Goal: Share content: Share content

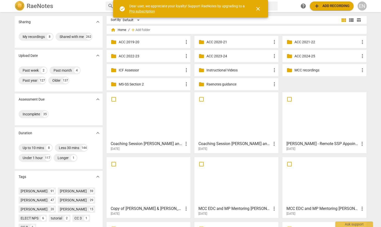
click at [221, 70] on p "Instructional Videos" at bounding box center [238, 70] width 65 height 5
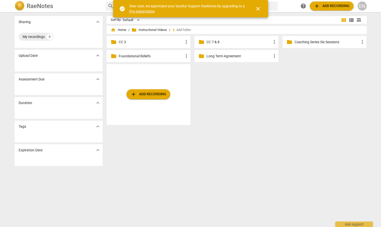
click at [120, 44] on p "CC 3" at bounding box center [151, 41] width 65 height 5
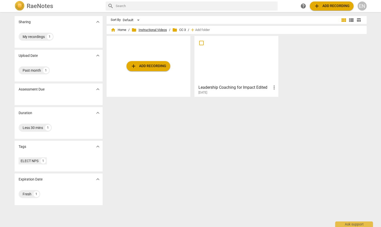
click at [148, 29] on span "folder Instructional Videos" at bounding box center [149, 29] width 35 height 5
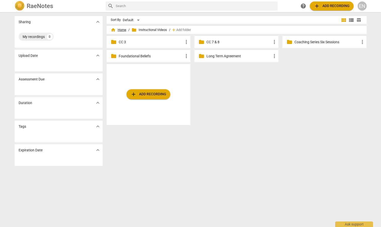
click at [120, 31] on span "home Home" at bounding box center [119, 29] width 16 height 5
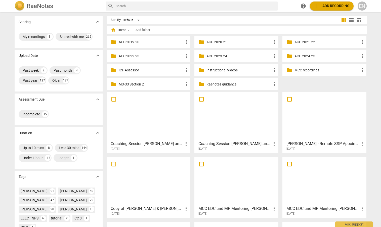
click at [213, 56] on p "ACC 2023-24" at bounding box center [238, 56] width 65 height 5
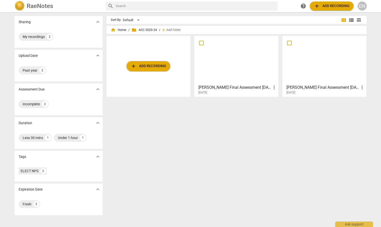
click at [325, 85] on h3 "[PERSON_NAME] Final Assessment [DATE]" at bounding box center [322, 88] width 73 height 6
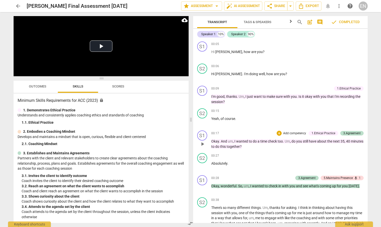
drag, startPoint x: 367, startPoint y: 46, endPoint x: 363, endPoint y: 131, distance: 84.9
click at [363, 131] on div "S1 play_arrow pause 00:05 + Add competency keyboard_arrow_right Hi [PERSON_NAME…" at bounding box center [280, 131] width 175 height 184
click at [18, 5] on span "arrow_back" at bounding box center [18, 6] width 6 height 6
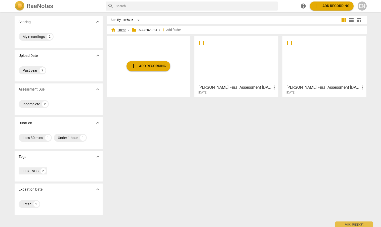
click at [115, 29] on span "home Home" at bounding box center [119, 29] width 16 height 5
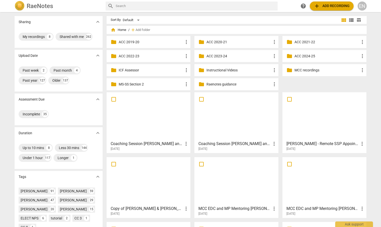
click at [359, 8] on div "EN" at bounding box center [362, 6] width 9 height 9
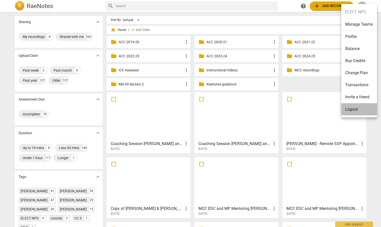
click at [352, 108] on li "Logout" at bounding box center [359, 109] width 36 height 12
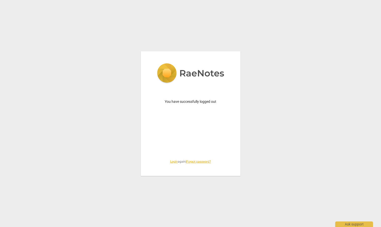
click at [173, 162] on link "Login" at bounding box center [174, 162] width 8 height 4
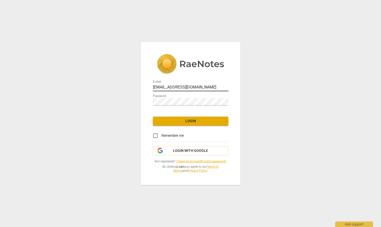
click at [174, 87] on input "[EMAIL_ADDRESS][DOMAIN_NAME]" at bounding box center [190, 87] width 75 height 7
type input "[EMAIL_ADDRESS][DOMAIN_NAME]"
click at [190, 118] on button "Login" at bounding box center [190, 121] width 75 height 9
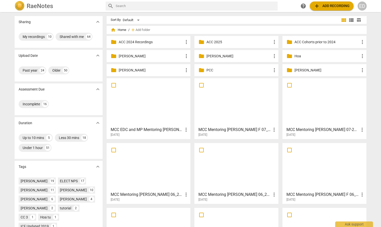
click at [207, 71] on p "PCC" at bounding box center [238, 70] width 65 height 5
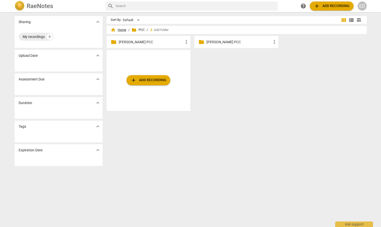
click at [122, 29] on span "home Home" at bounding box center [119, 29] width 16 height 5
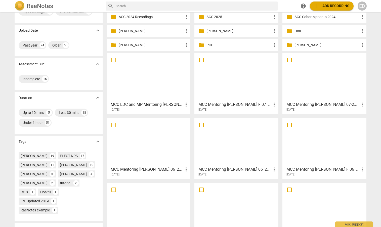
scroll to position [65, 0]
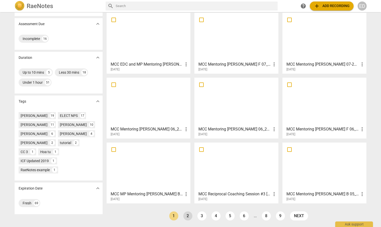
click at [186, 217] on link "2" at bounding box center [187, 216] width 9 height 9
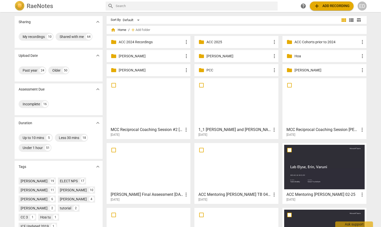
scroll to position [65, 0]
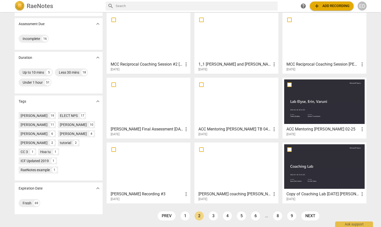
click at [214, 213] on link "3" at bounding box center [213, 216] width 9 height 9
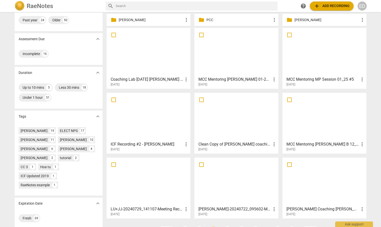
scroll to position [65, 0]
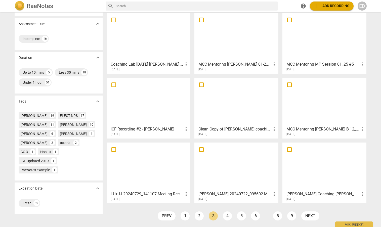
click at [227, 214] on link "4" at bounding box center [227, 216] width 9 height 9
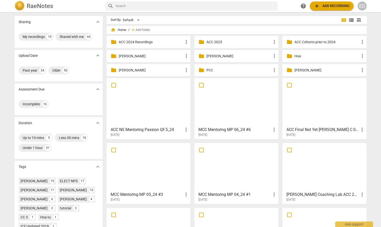
click at [145, 7] on input "text" at bounding box center [196, 6] width 160 height 8
type input "[PERSON_NAME]"
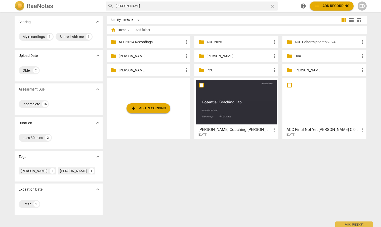
click at [136, 44] on p "ACC 2024 Recordings" at bounding box center [151, 41] width 65 height 5
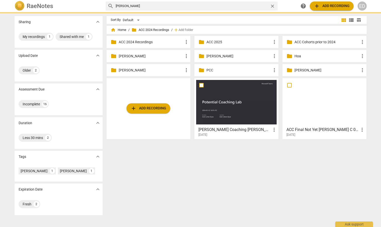
click at [136, 44] on p "ACC 2024 Recordings" at bounding box center [151, 41] width 65 height 5
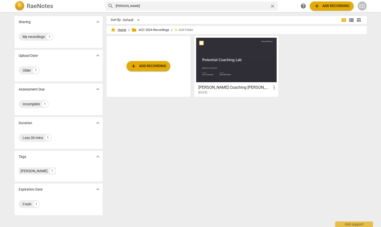
click at [122, 29] on span "home Home" at bounding box center [119, 29] width 16 height 5
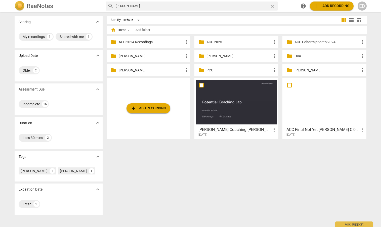
click at [359, 7] on div "ED" at bounding box center [362, 6] width 9 height 9
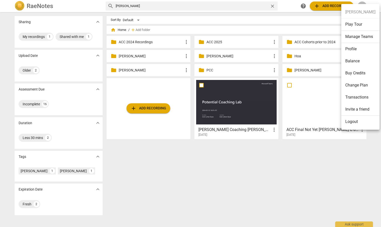
click at [353, 121] on li "Logout" at bounding box center [360, 122] width 38 height 12
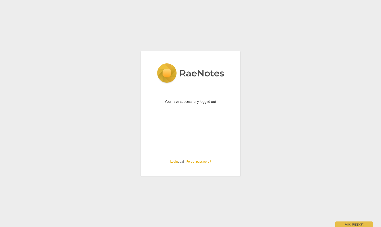
click at [171, 160] on link "Login" at bounding box center [174, 162] width 8 height 4
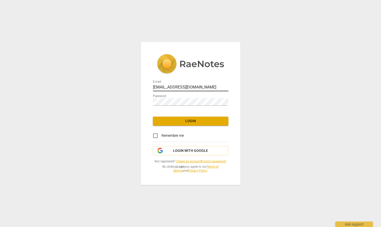
click at [175, 87] on input "[EMAIL_ADDRESS][DOMAIN_NAME]" at bounding box center [190, 87] width 75 height 7
type input "[EMAIL_ADDRESS][DOMAIN_NAME]"
click at [189, 123] on span "Login" at bounding box center [190, 121] width 67 height 5
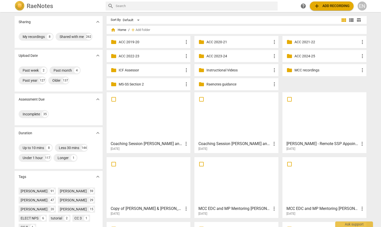
click at [171, 4] on input "text" at bounding box center [196, 6] width 160 height 8
type input "[PERSON_NAME]"
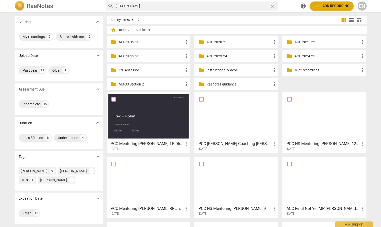
click at [129, 139] on div "PCC Mentoring [PERSON_NAME] TB 06_2025 more_vert [DATE]" at bounding box center [148, 145] width 81 height 13
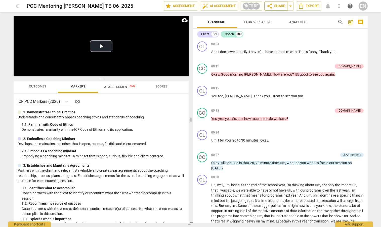
click at [278, 6] on span "share Share" at bounding box center [276, 6] width 19 height 6
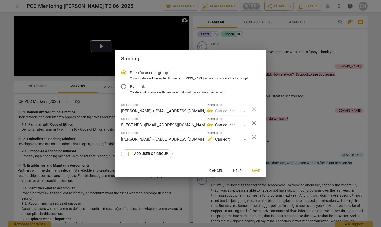
radio input "false"
click at [141, 87] on span "By a link" at bounding box center [137, 87] width 15 height 6
click at [130, 87] on input "By a link" at bounding box center [124, 87] width 12 height 12
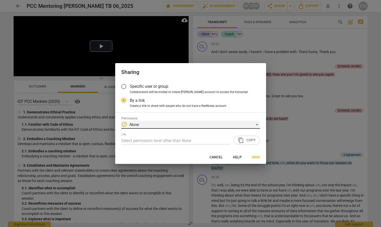
click at [257, 124] on div "block None" at bounding box center [190, 125] width 139 height 8
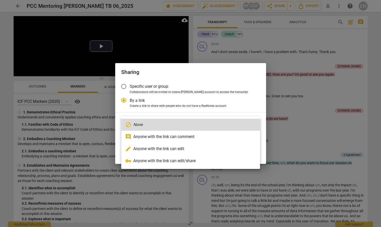
click at [197, 151] on li "edit Anyone with the link can edit" at bounding box center [190, 149] width 139 height 12
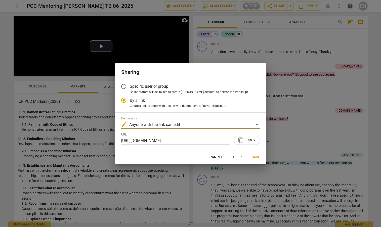
radio input "false"
type input "[URL][DOMAIN_NAME]"
click at [240, 140] on span "content_copy" at bounding box center [241, 140] width 6 height 6
click at [255, 156] on span "Save" at bounding box center [256, 157] width 8 height 5
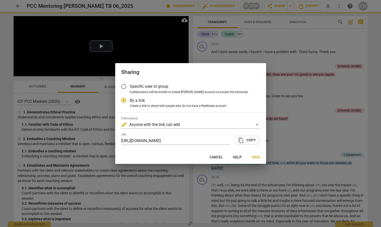
radio input "false"
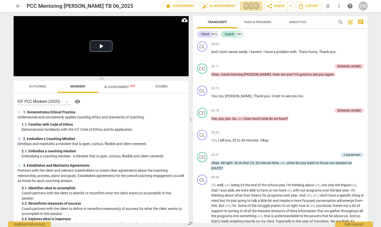
click at [249, 9] on div "TB" at bounding box center [251, 6] width 8 height 8
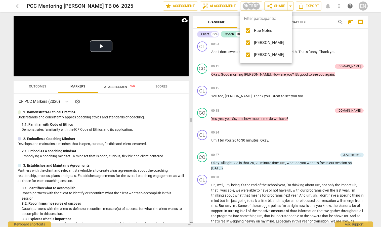
click at [331, 96] on div at bounding box center [190, 113] width 381 height 227
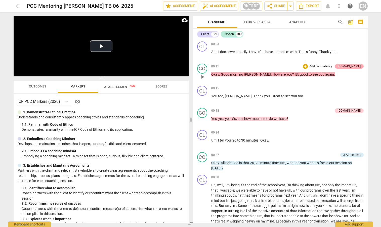
click at [353, 66] on div "[DOMAIN_NAME]" at bounding box center [349, 66] width 23 height 5
